Goal: Information Seeking & Learning: Learn about a topic

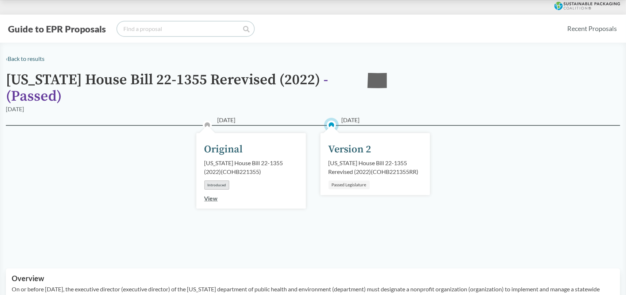
click at [163, 25] on input "search" at bounding box center [185, 29] width 137 height 15
paste input "[US_STATE] Public Law Statutes - ORS 459a.863"
type input "[US_STATE] Public Law Statutes - ORS 459a.863"
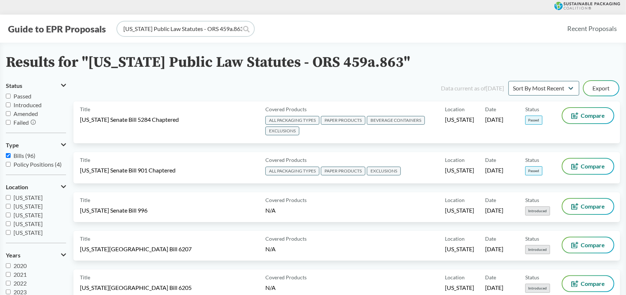
drag, startPoint x: 121, startPoint y: 30, endPoint x: 400, endPoint y: 27, distance: 279.2
click at [349, 30] on div "Guide to EPR Proposals [US_STATE] Public Law Statutes - ORS 459a.863" at bounding box center [283, 29] width 555 height 15
click at [182, 31] on input "search" at bounding box center [185, 29] width 137 height 15
paste input "SB 222 – Producer Responsibility Advisory Council, 2023"
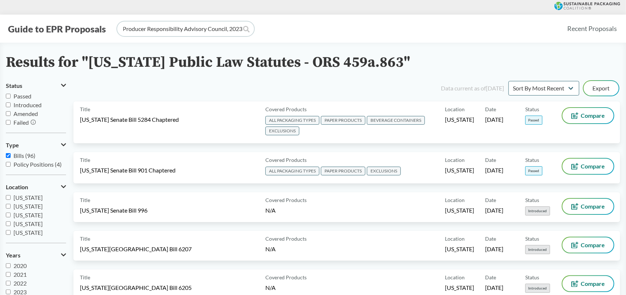
type input "SB 222 – Producer Responsibility Advisory Council, 2023"
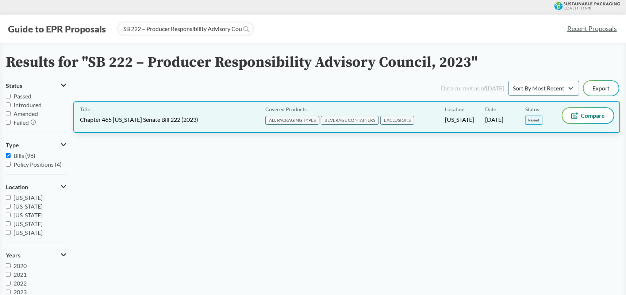
click at [124, 118] on span "Chapter 465 [US_STATE] Senate Bill 222 (2023)" at bounding box center [139, 120] width 118 height 8
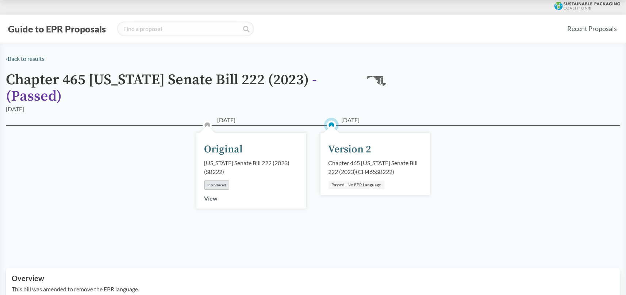
type input "SB 222 – Producer Responsibility Advisory Council, 2023"
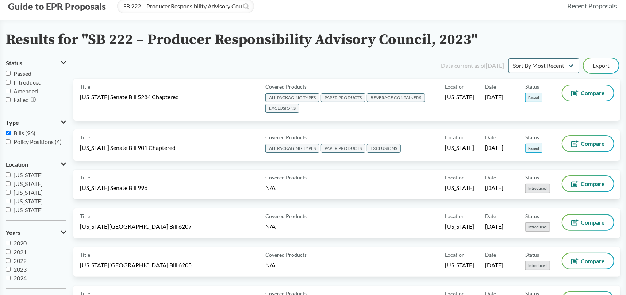
scroll to position [73, 0]
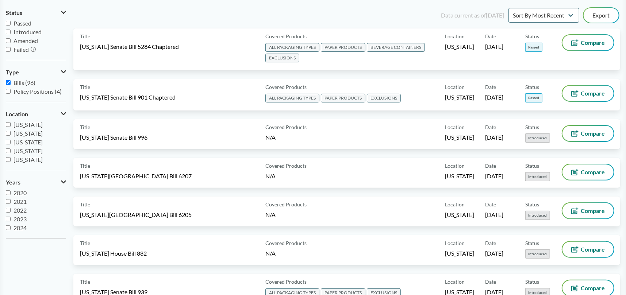
click at [8, 132] on input "[US_STATE]" at bounding box center [8, 133] width 5 height 5
checkbox input "true"
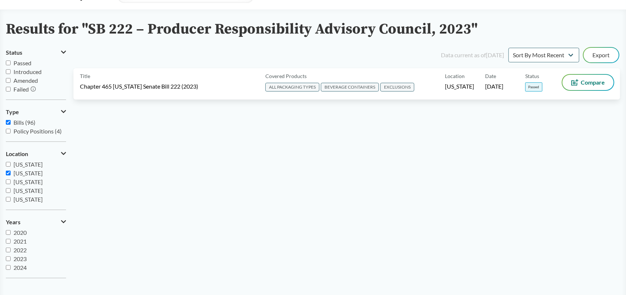
scroll to position [0, 0]
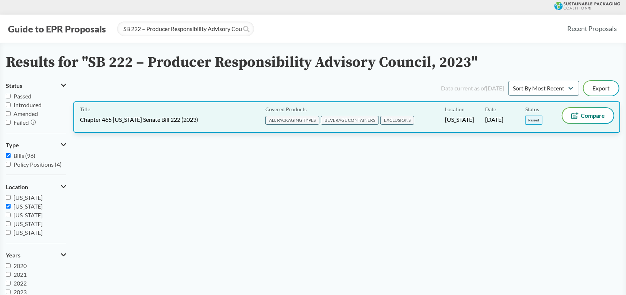
click at [503, 117] on span "[DATE]" at bounding box center [494, 120] width 18 height 8
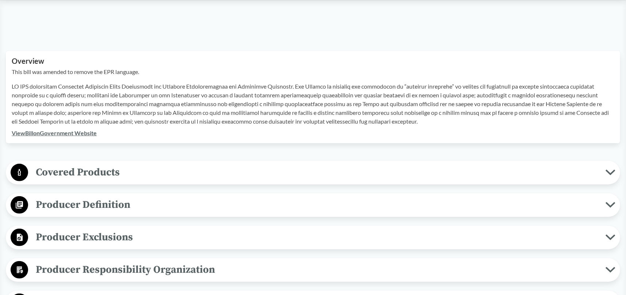
scroll to position [219, 0]
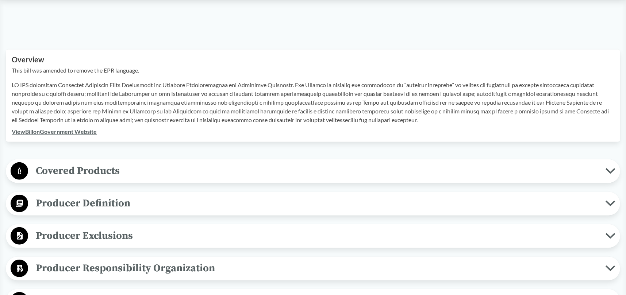
click at [74, 201] on span "Producer Definition" at bounding box center [316, 203] width 577 height 16
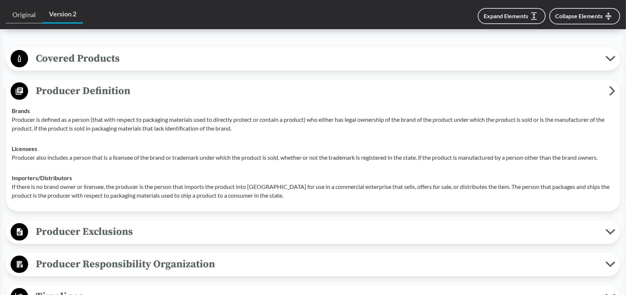
scroll to position [365, 0]
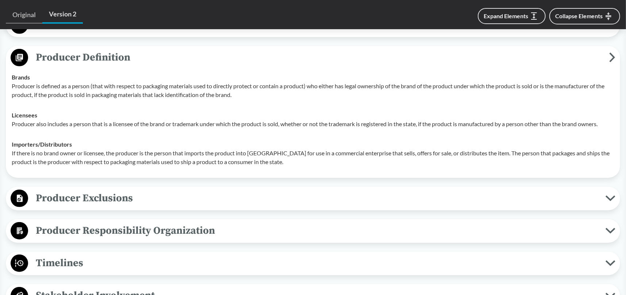
click at [66, 198] on span "Producer Exclusions" at bounding box center [316, 198] width 577 height 16
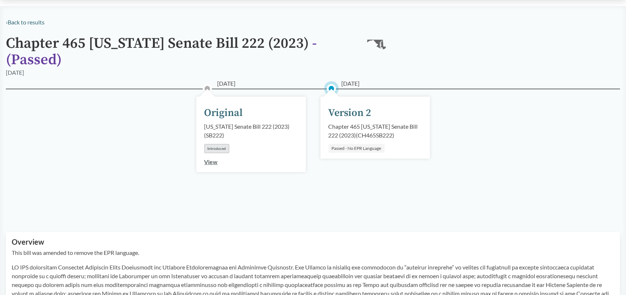
scroll to position [0, 0]
